Goal: Find specific page/section: Find specific page/section

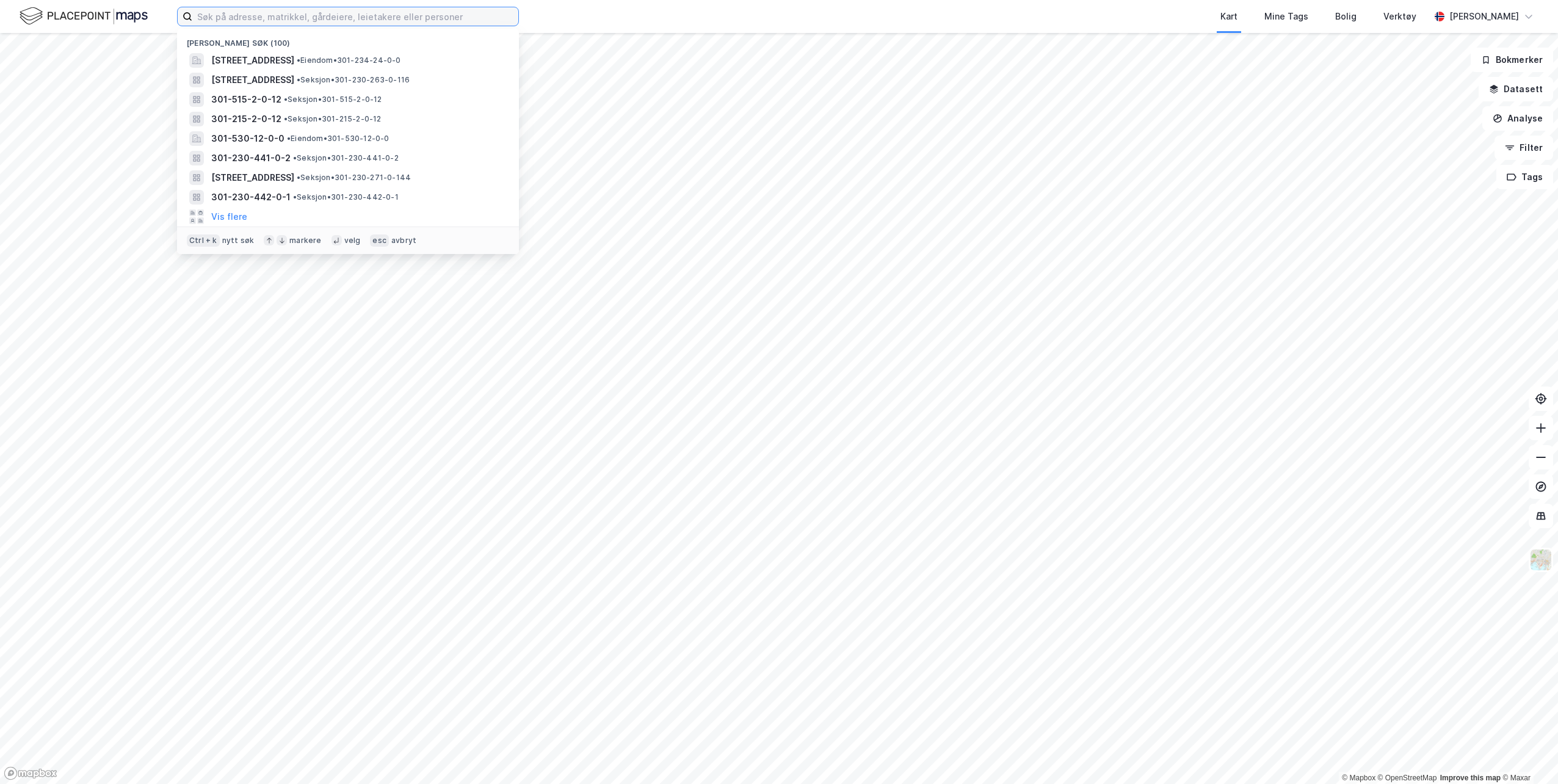
click at [251, 16] on input at bounding box center [355, 16] width 326 height 18
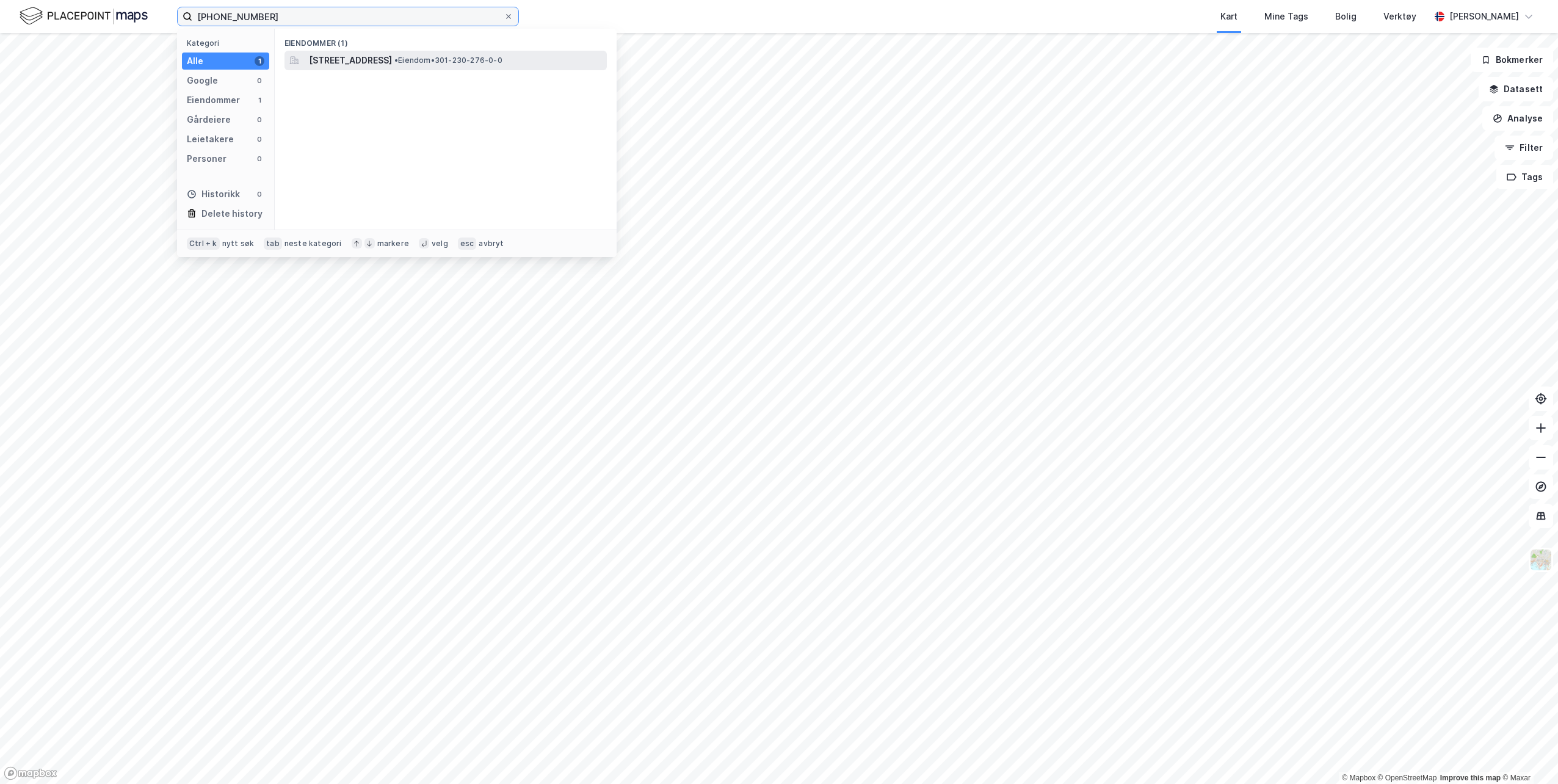
type input "[PHONE_NUMBER]"
click at [371, 61] on span "[STREET_ADDRESS]" at bounding box center [351, 60] width 83 height 15
